Goal: Information Seeking & Learning: Understand process/instructions

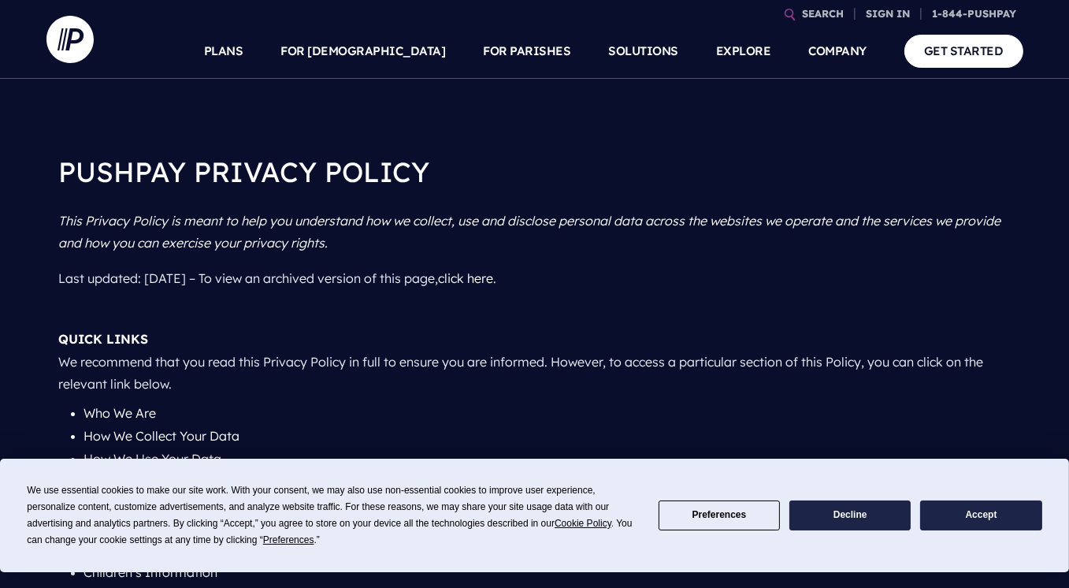
click at [71, 396] on p "QUICK LINKS We recommend that you read this Privacy Policy in full to ensure yo…" at bounding box center [535, 361] width 952 height 80
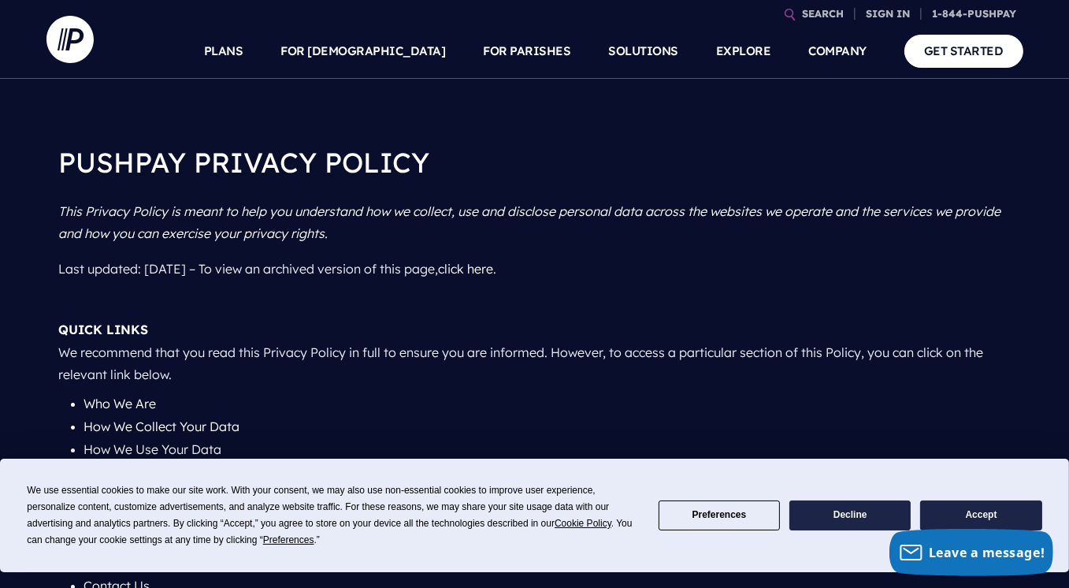
scroll to position [16, 0]
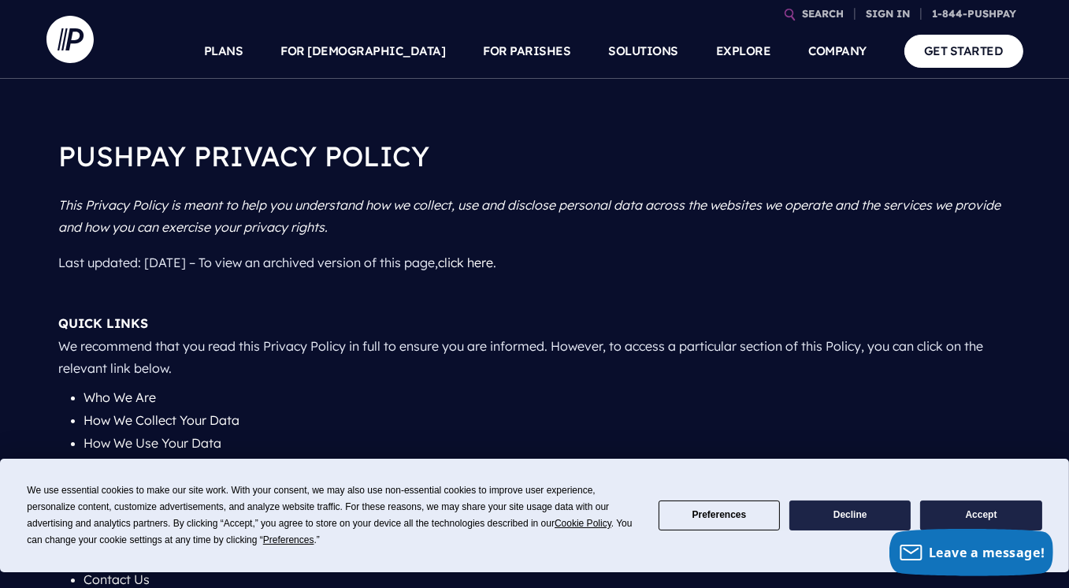
click at [590, 526] on span "Cookie Policy" at bounding box center [583, 523] width 57 height 11
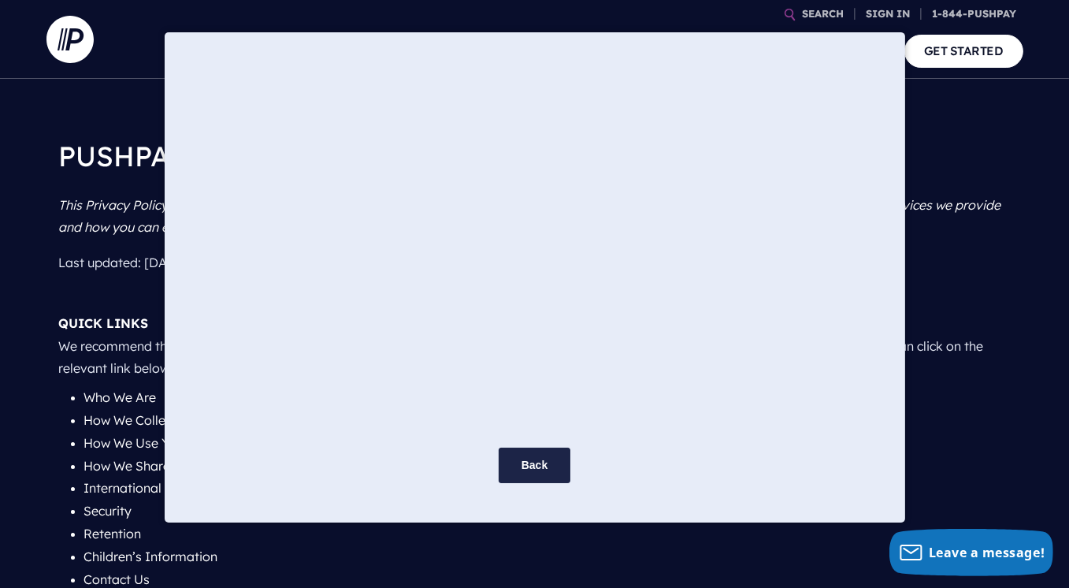
click at [756, 574] on div "Back" at bounding box center [534, 294] width 1069 height 588
click at [545, 463] on button "Back" at bounding box center [535, 465] width 72 height 35
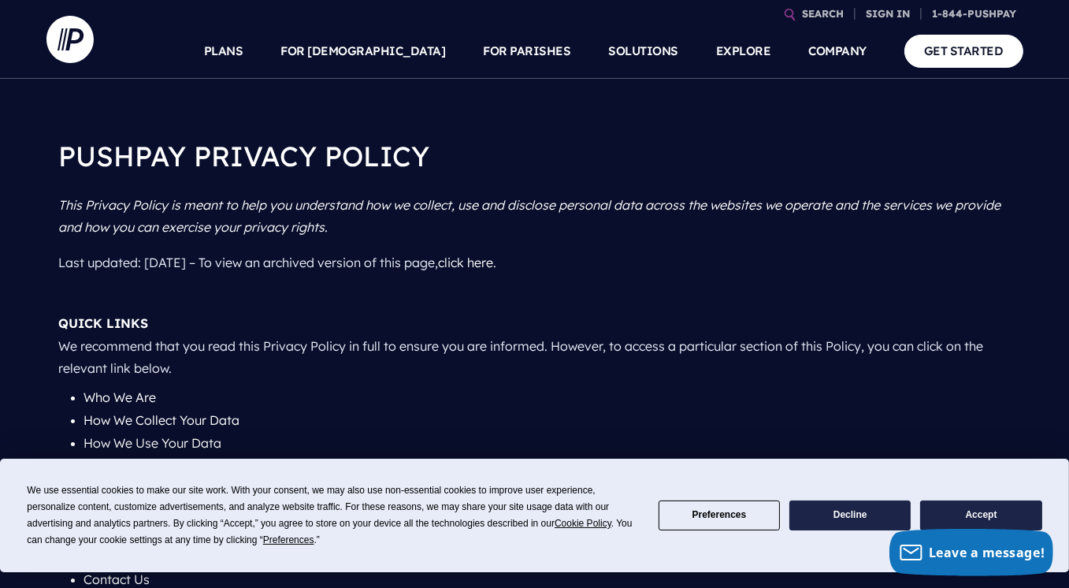
click at [970, 518] on button "Accept" at bounding box center [980, 515] width 121 height 31
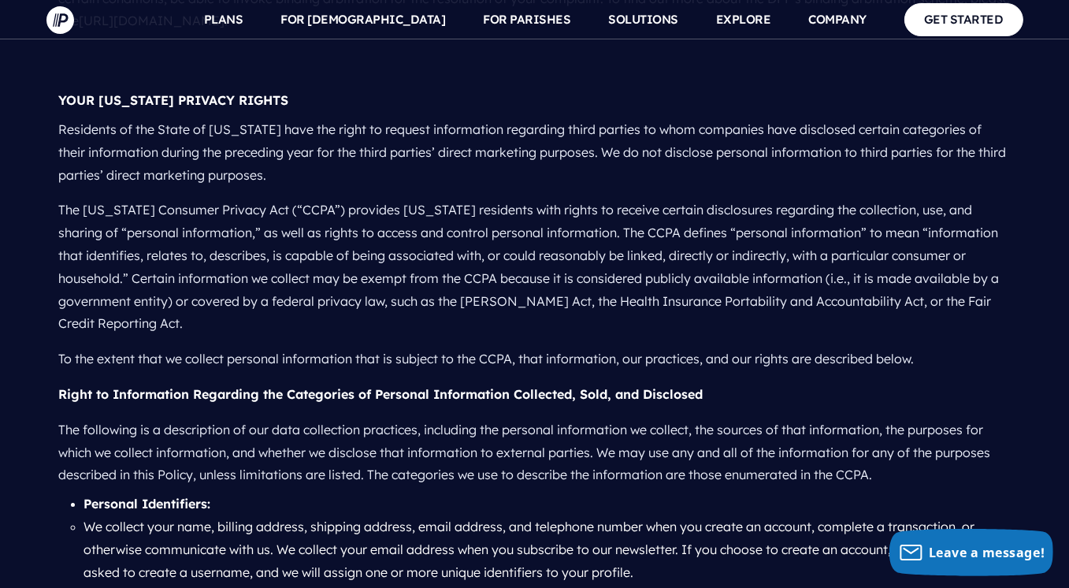
scroll to position [6228, 0]
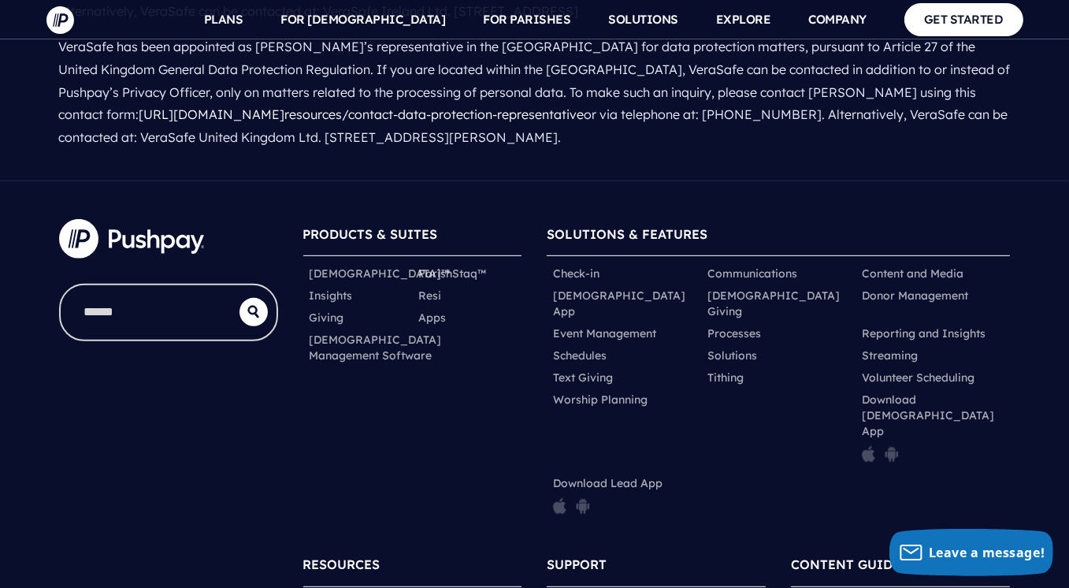
scroll to position [8578, 0]
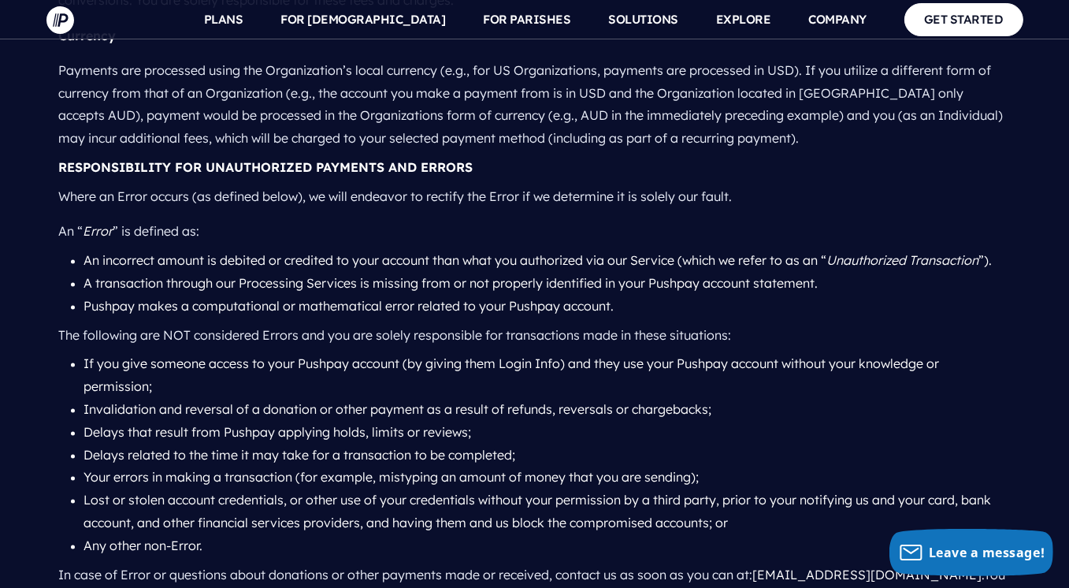
scroll to position [3714, 0]
